Goal: Download file/media

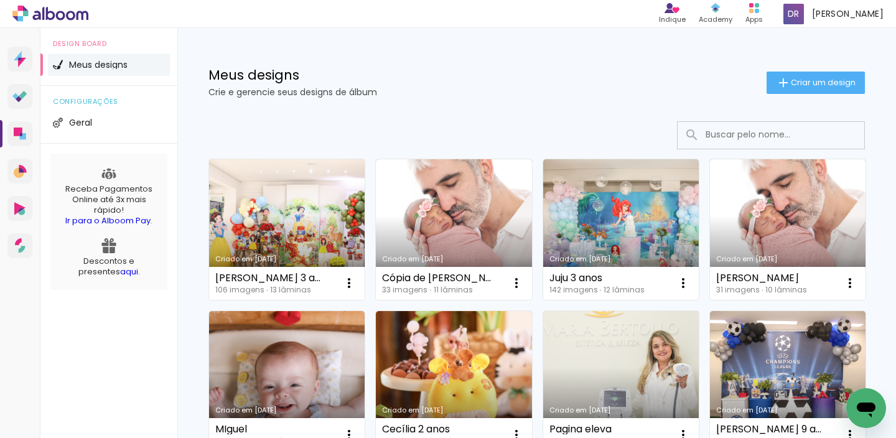
click at [262, 222] on link "Criado em [DATE]" at bounding box center [287, 229] width 156 height 141
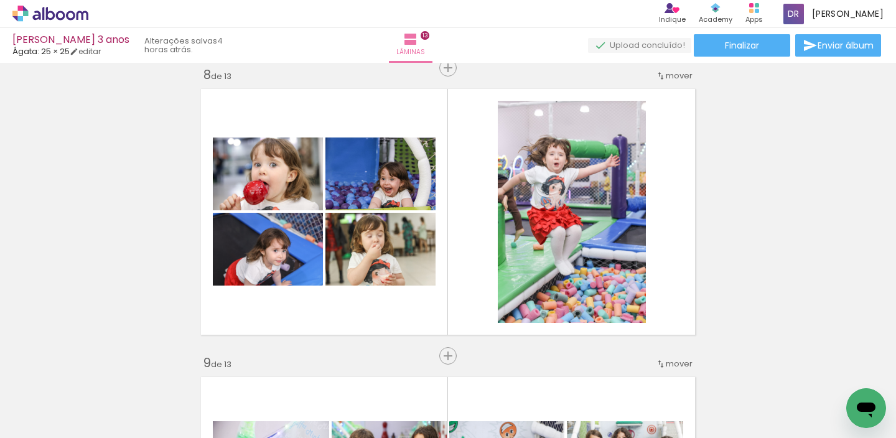
scroll to position [0, 610]
drag, startPoint x: 156, startPoint y: 435, endPoint x: 322, endPoint y: 435, distance: 165.5
click at [0, 0] on iron-horizontal-list at bounding box center [0, 0] width 0 height 0
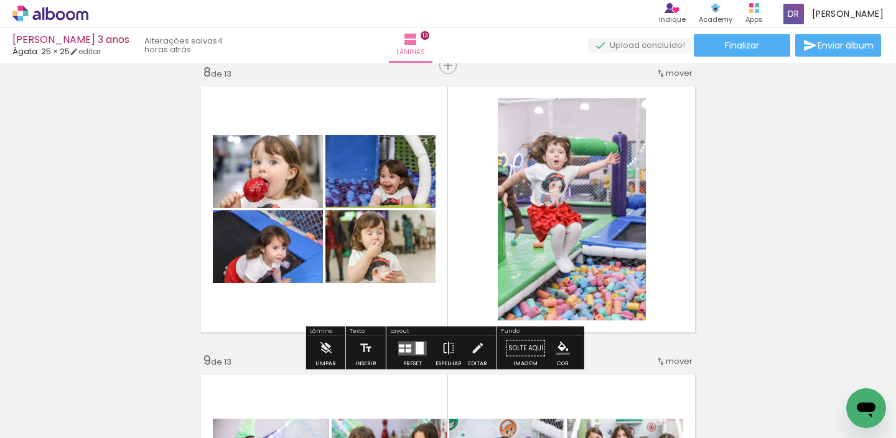
scroll to position [2038, 0]
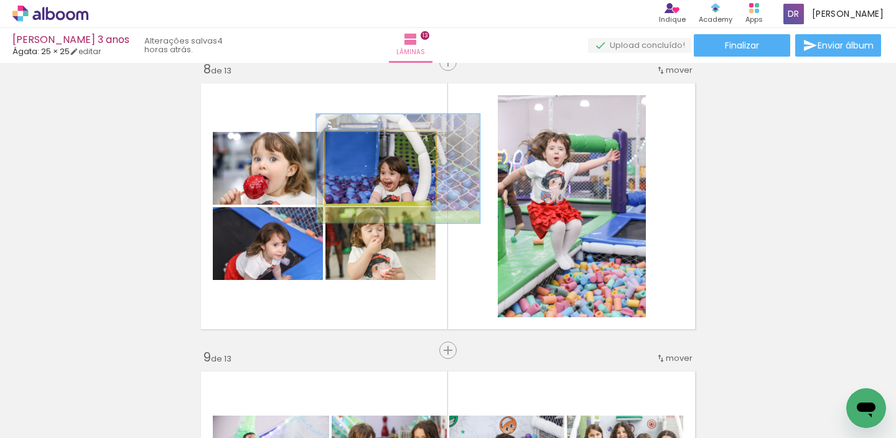
click at [411, 177] on quentale-photo at bounding box center [380, 168] width 110 height 73
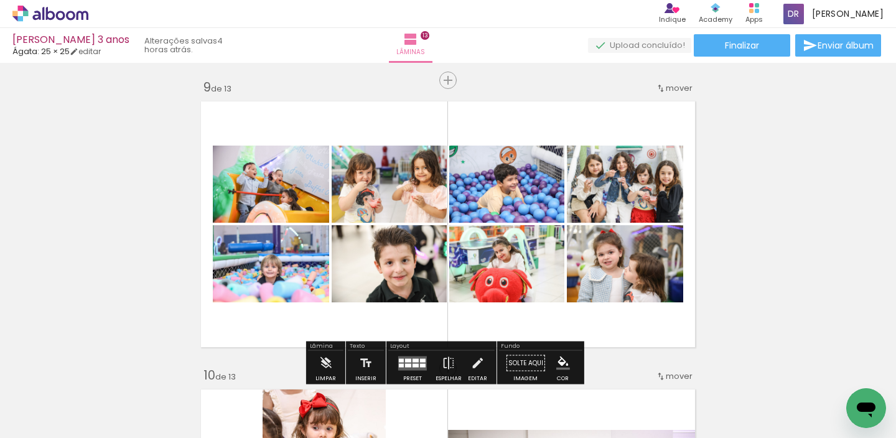
scroll to position [2316, 0]
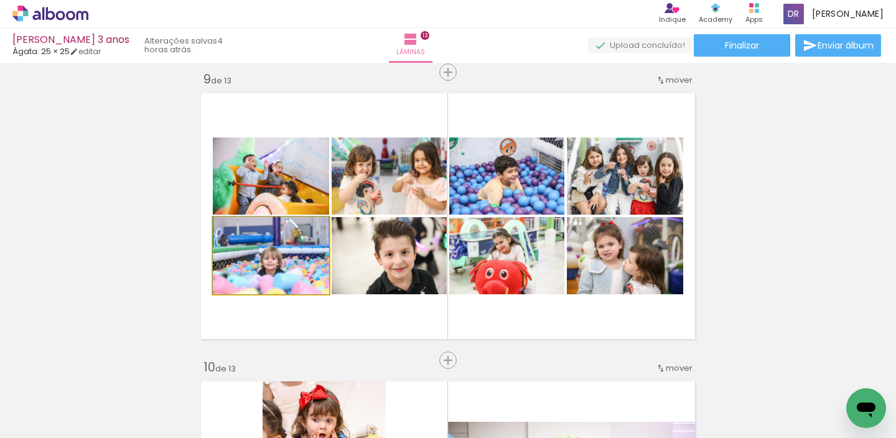
click at [238, 229] on div at bounding box center [241, 230] width 11 height 11
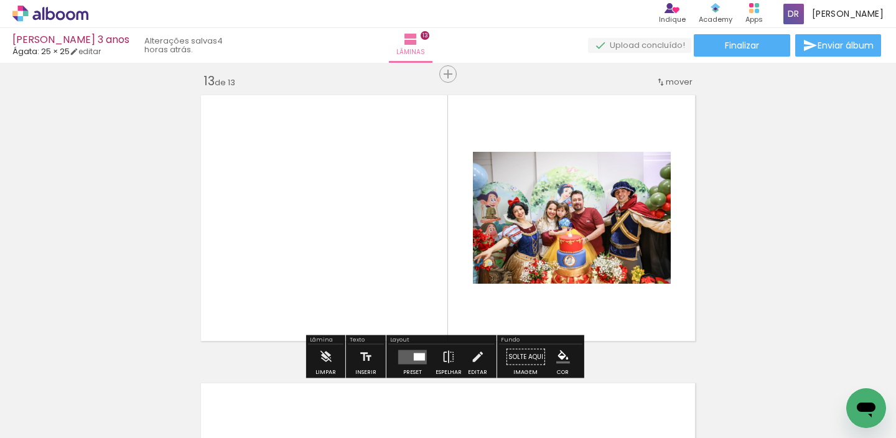
scroll to position [3488, 0]
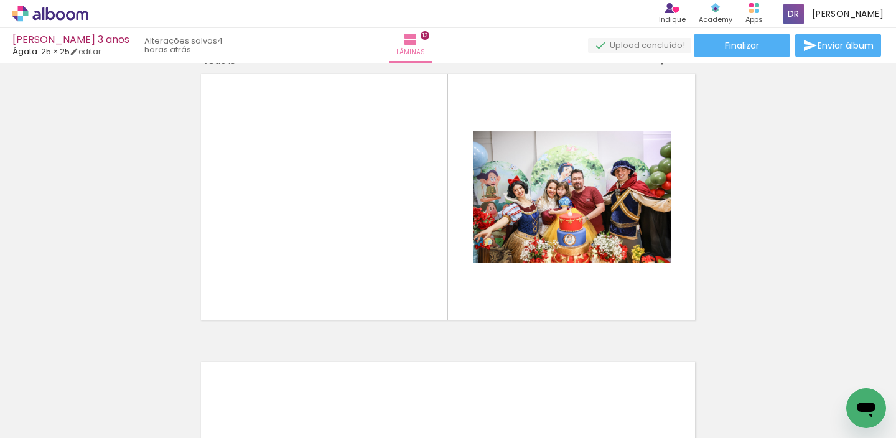
scroll to position [0, 6223]
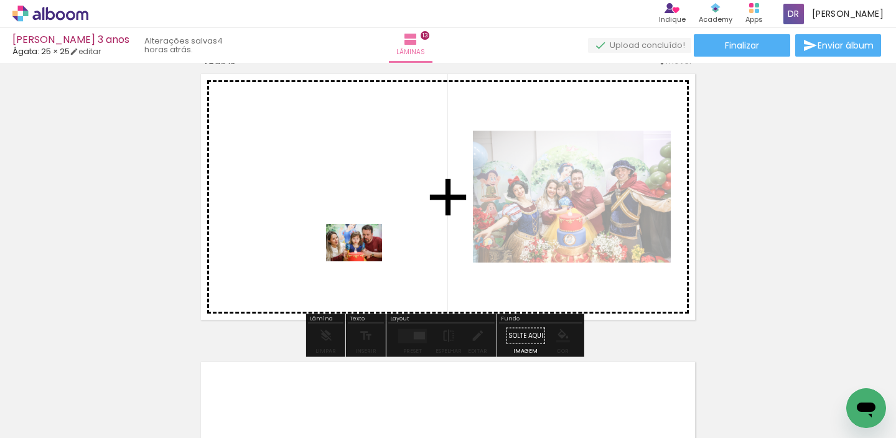
drag, startPoint x: 535, startPoint y: 403, endPoint x: 363, endPoint y: 261, distance: 222.3
click at [363, 261] on quentale-workspace at bounding box center [448, 219] width 896 height 438
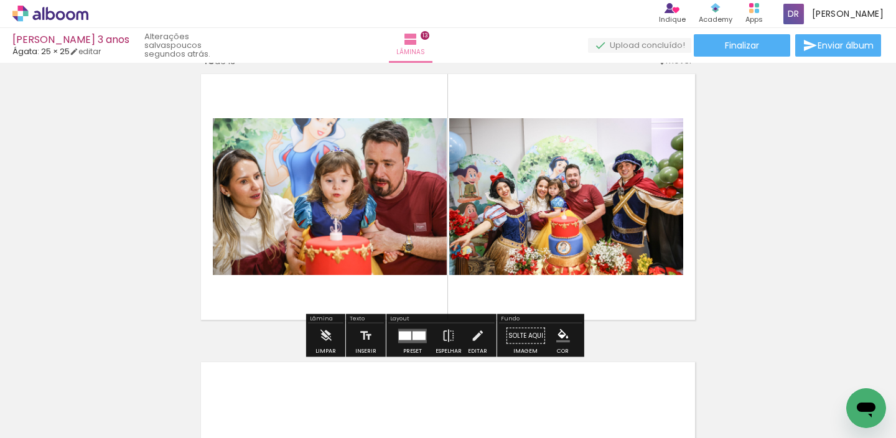
scroll to position [0, 6172]
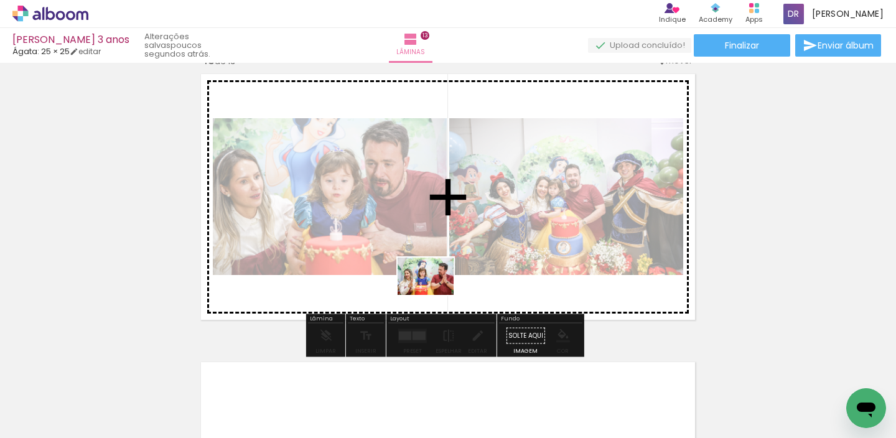
drag, startPoint x: 511, startPoint y: 406, endPoint x: 487, endPoint y: 378, distance: 37.9
click at [434, 301] on quentale-workspace at bounding box center [448, 219] width 896 height 438
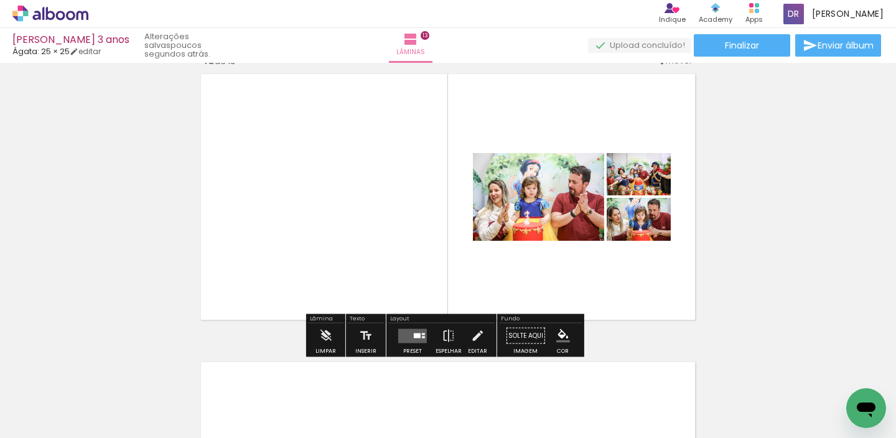
scroll to position [3490, 0]
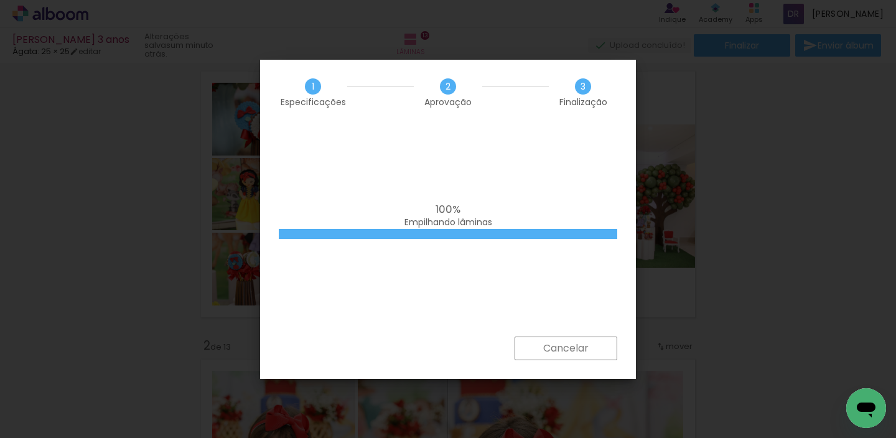
scroll to position [0, 6585]
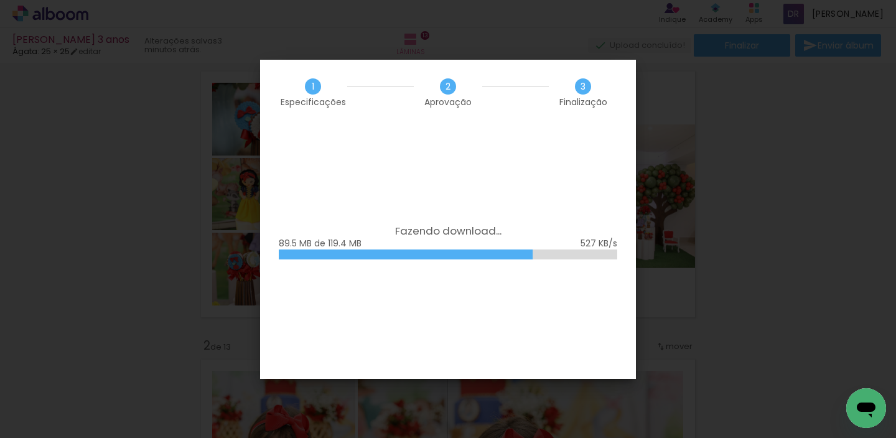
scroll to position [0, 6585]
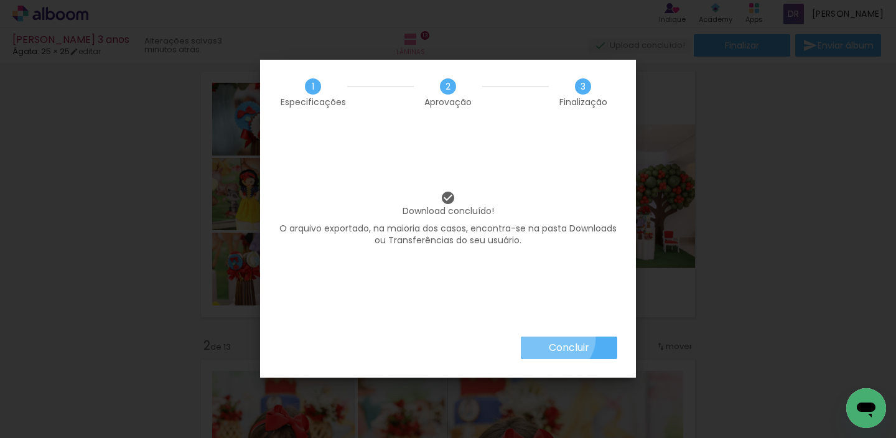
click at [555, 338] on paper-button "Concluir" at bounding box center [569, 348] width 96 height 22
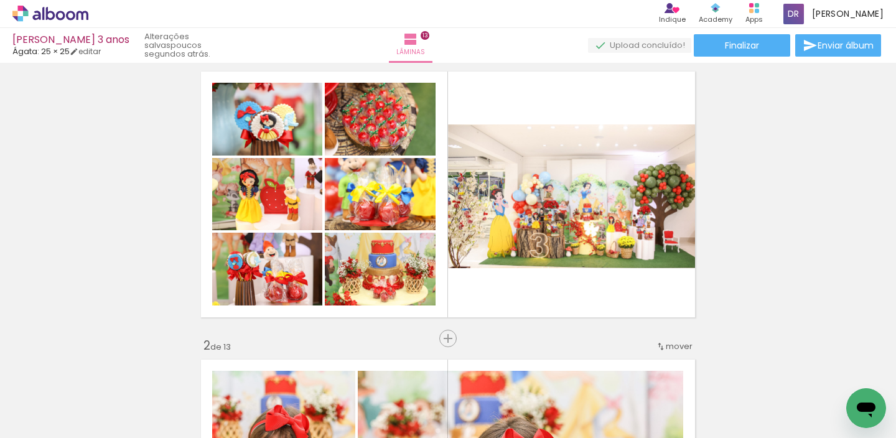
scroll to position [0, 6585]
